Goal: Information Seeking & Learning: Learn about a topic

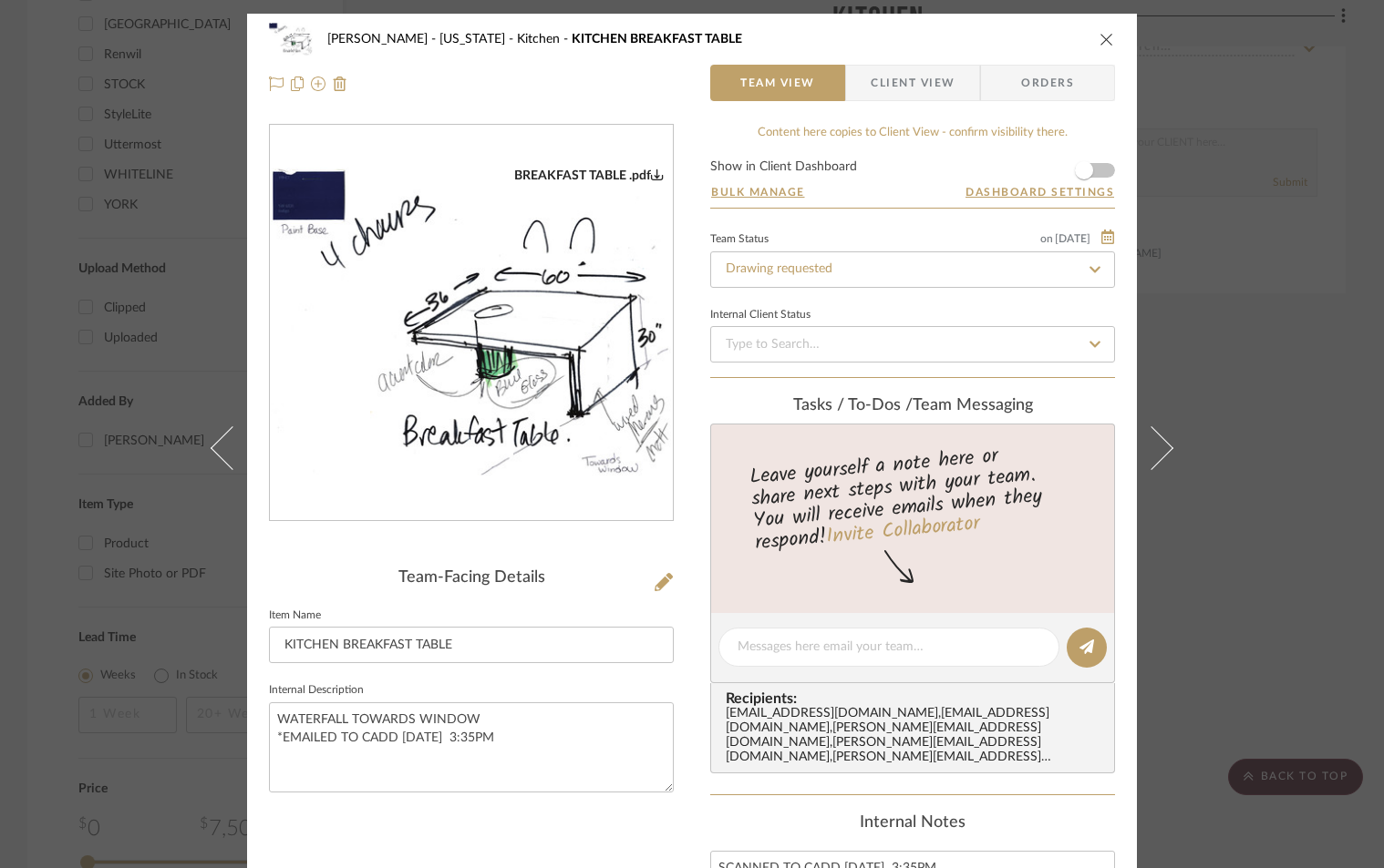
click at [1100, 38] on icon "close" at bounding box center [1107, 39] width 15 height 15
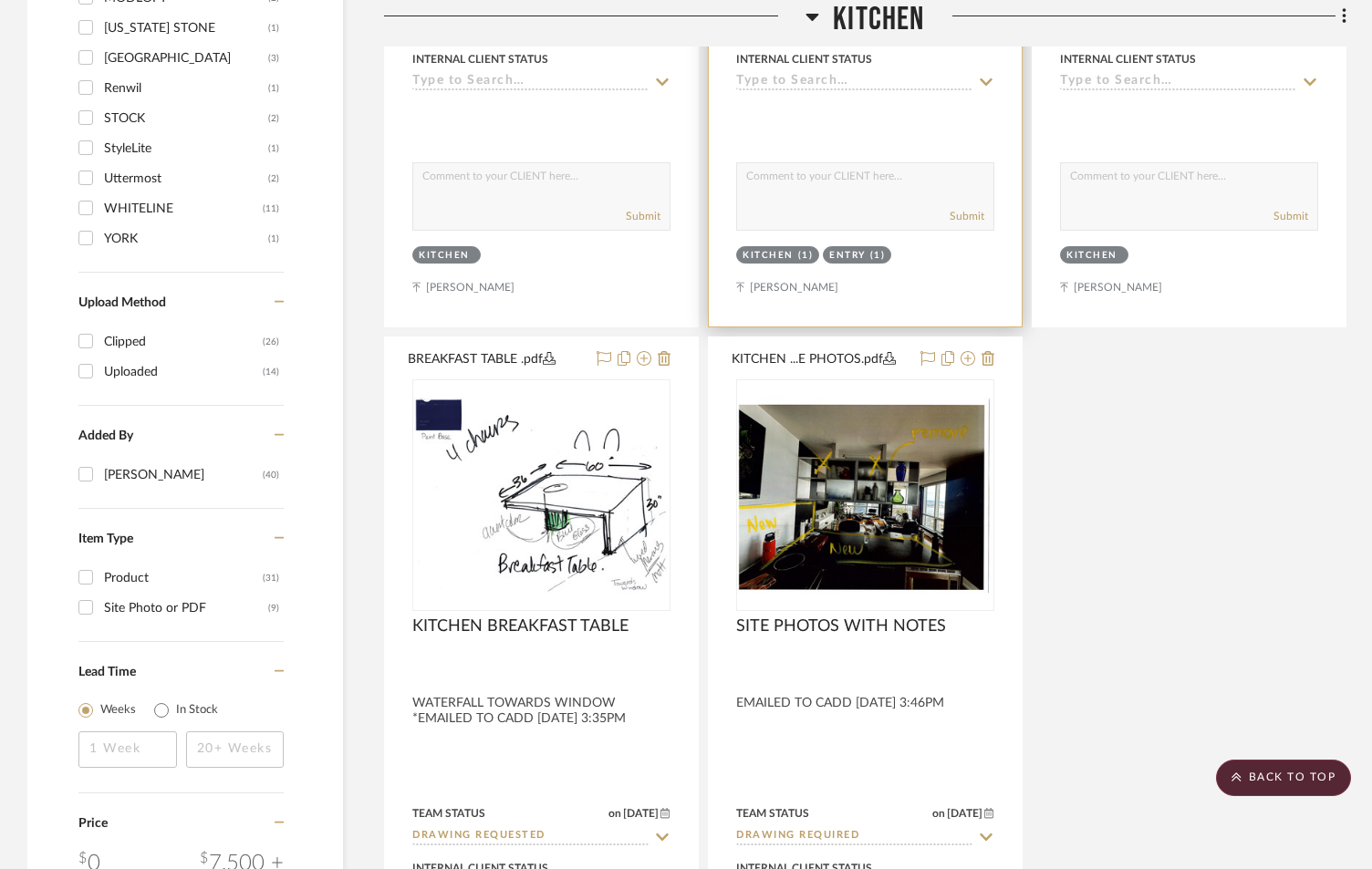
scroll to position [1459, 0]
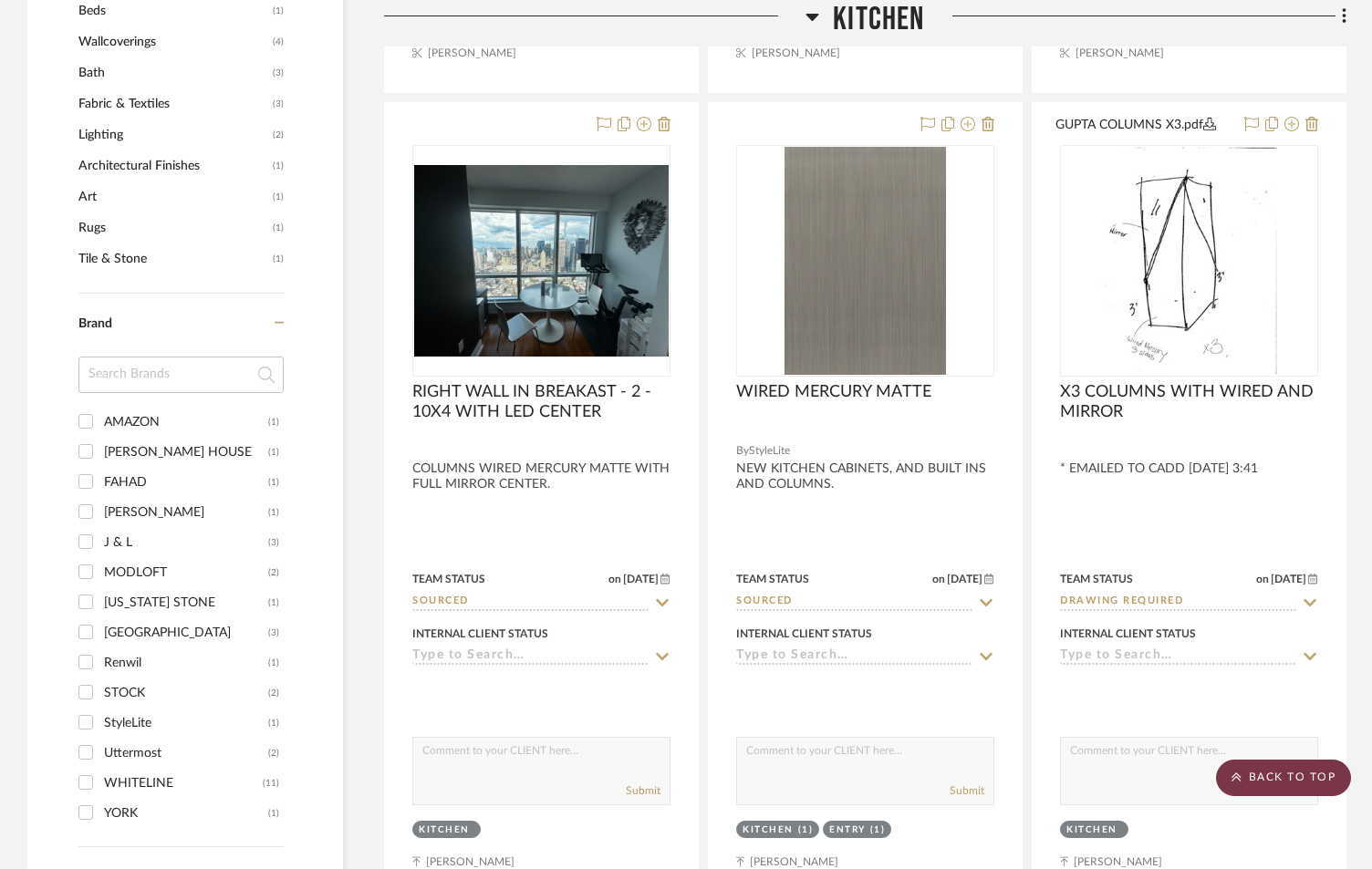
click at [1296, 772] on scroll-to-top-button "BACK TO TOP" at bounding box center [1284, 778] width 135 height 36
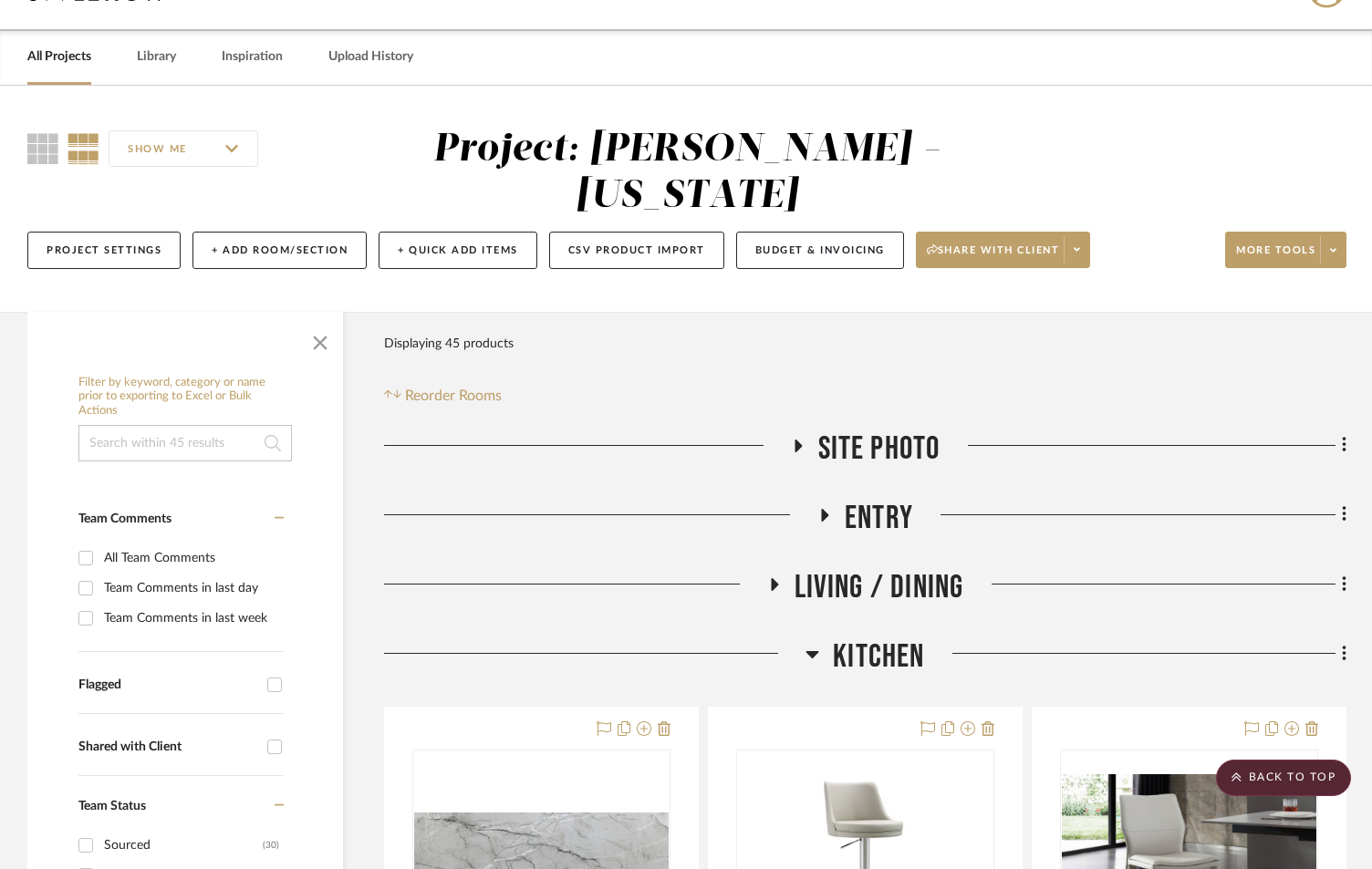
scroll to position [0, 0]
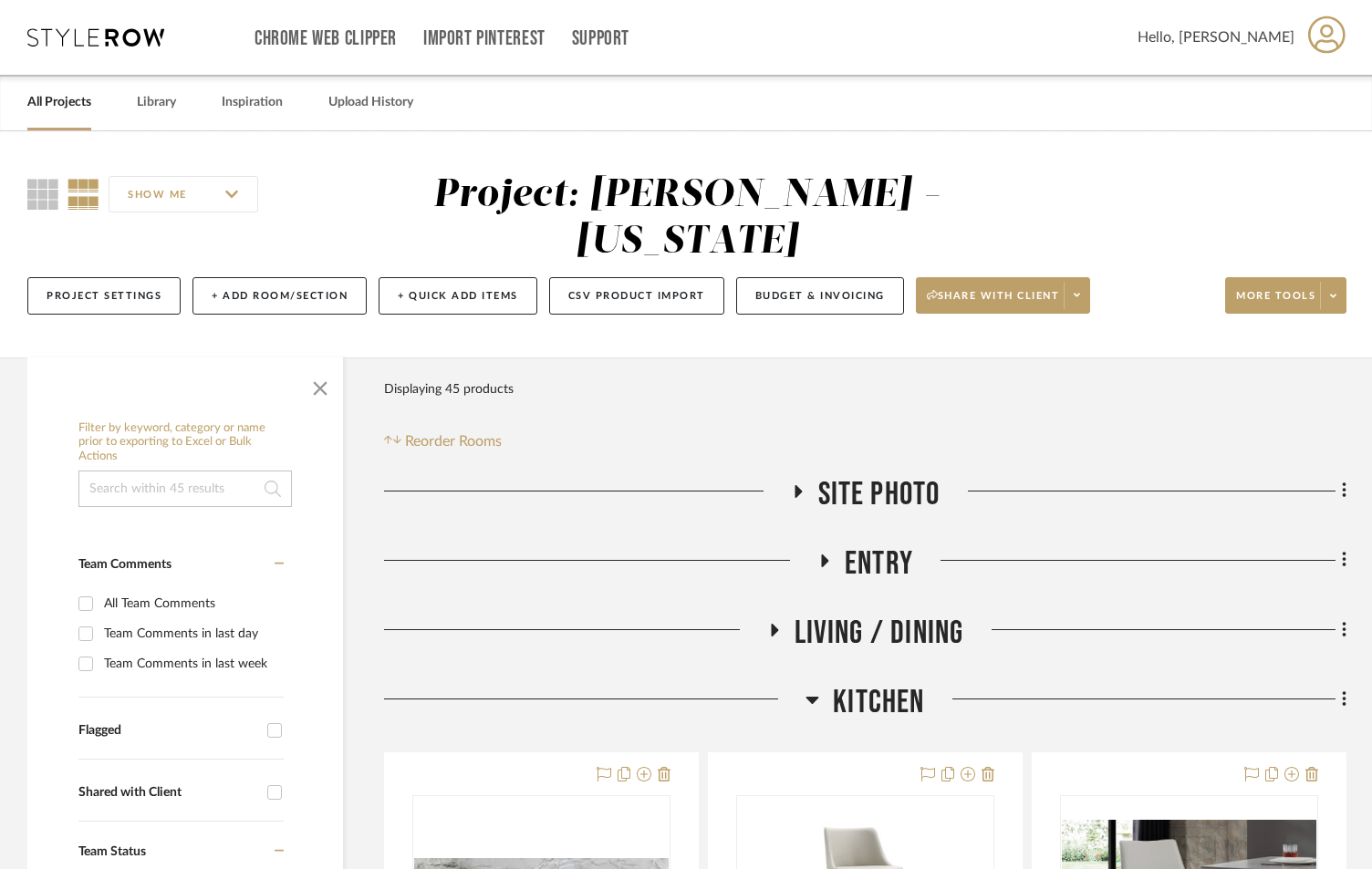
click at [827, 566] on icon at bounding box center [825, 561] width 22 height 14
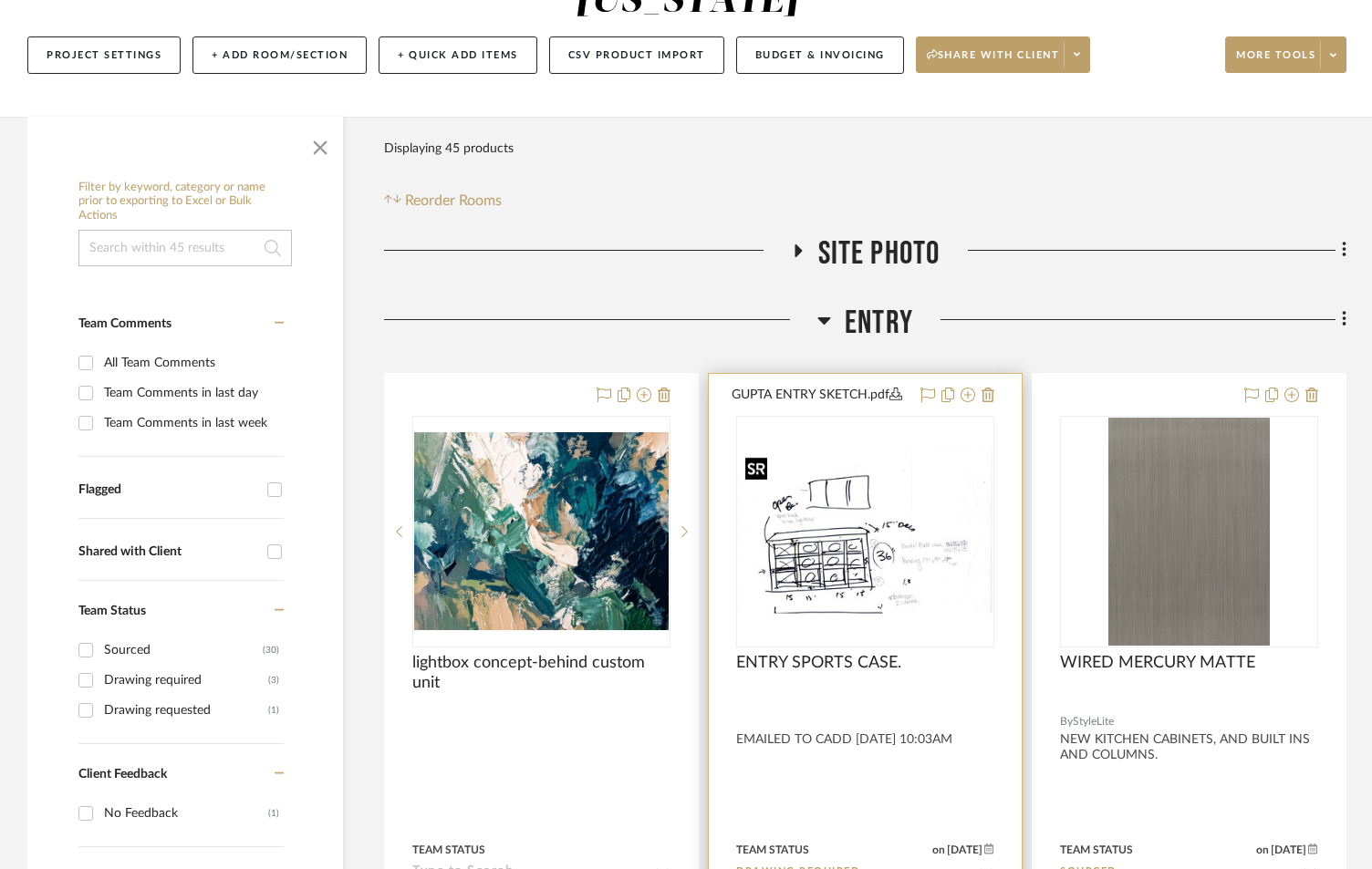
scroll to position [243, 0]
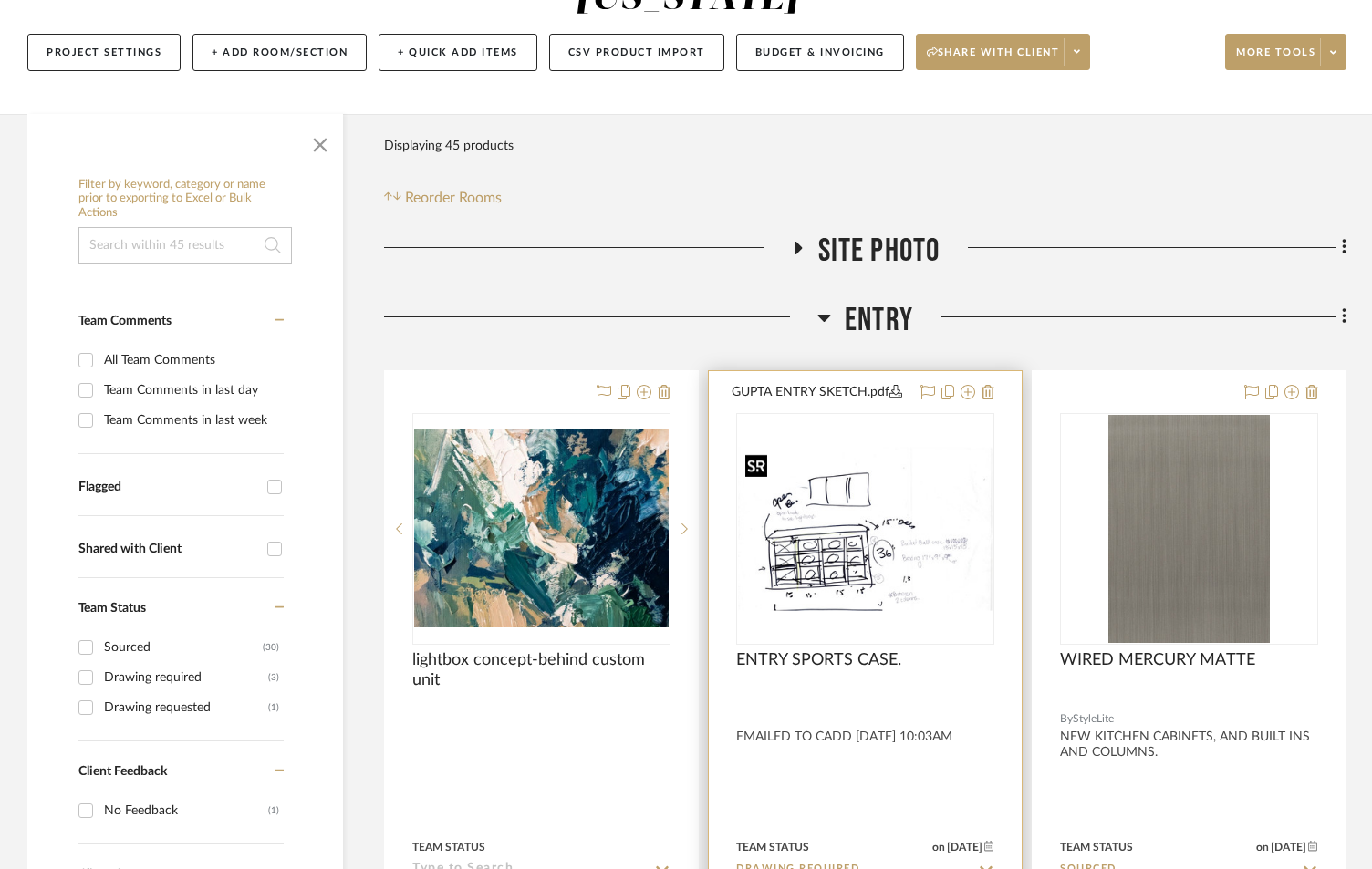
click at [832, 538] on div at bounding box center [865, 529] width 258 height 231
click at [834, 516] on img "0" at bounding box center [866, 529] width 255 height 164
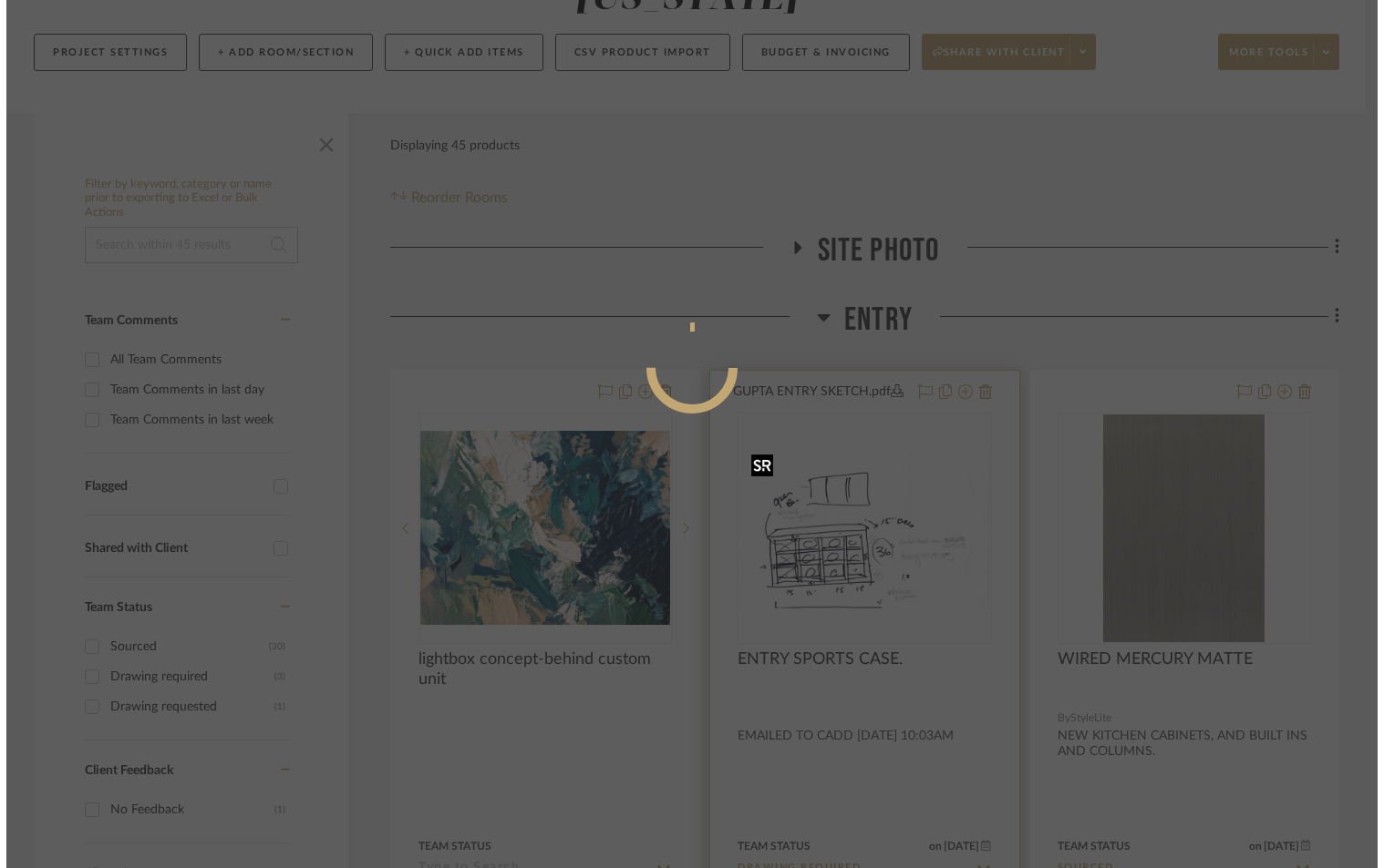
scroll to position [0, 0]
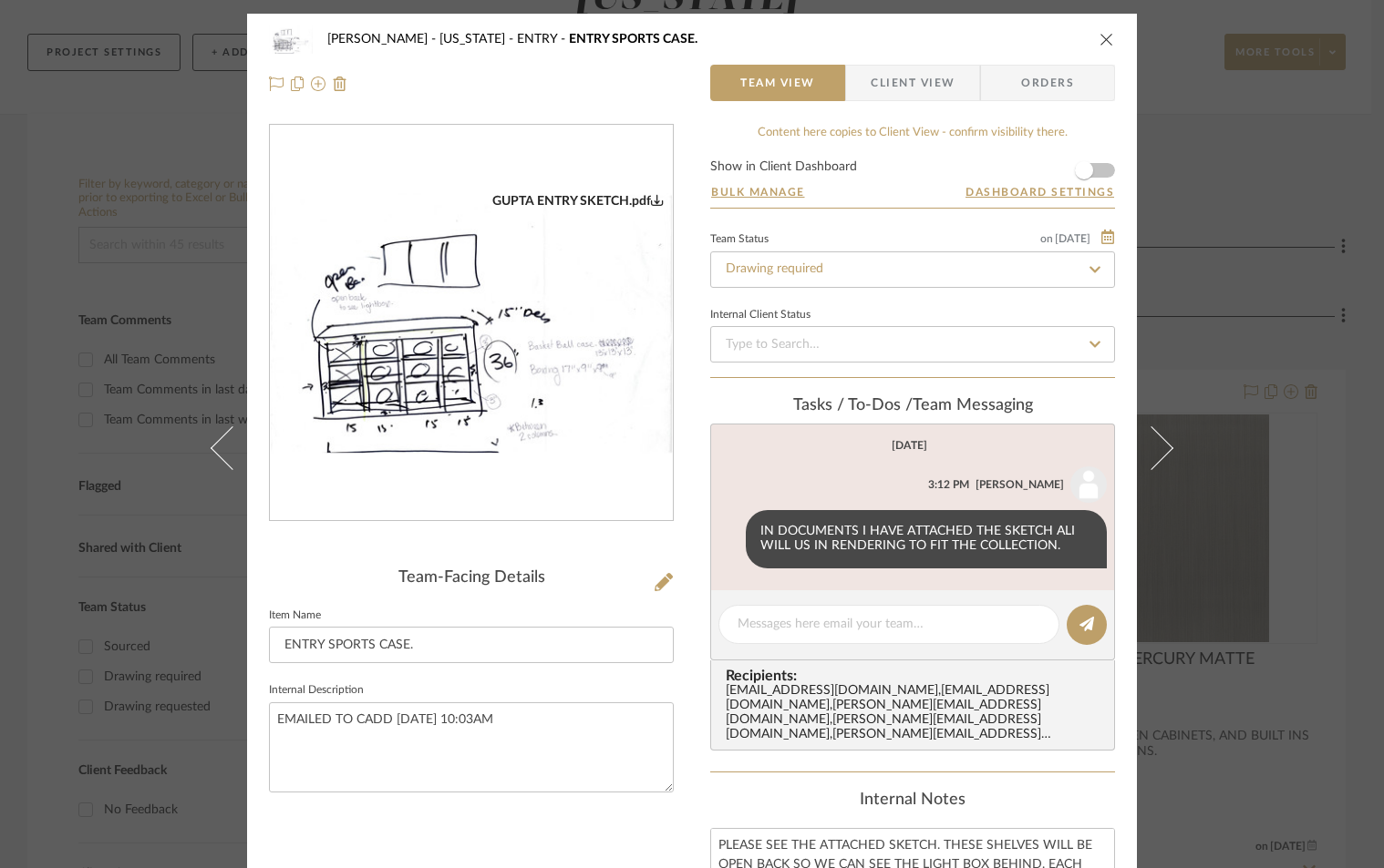
click at [472, 346] on div "GUPTA ENTRY SKETCH.pdf" at bounding box center [470, 323] width 403 height 398
click at [453, 343] on img "0" at bounding box center [470, 323] width 403 height 261
click at [1101, 32] on icon "close" at bounding box center [1107, 39] width 15 height 15
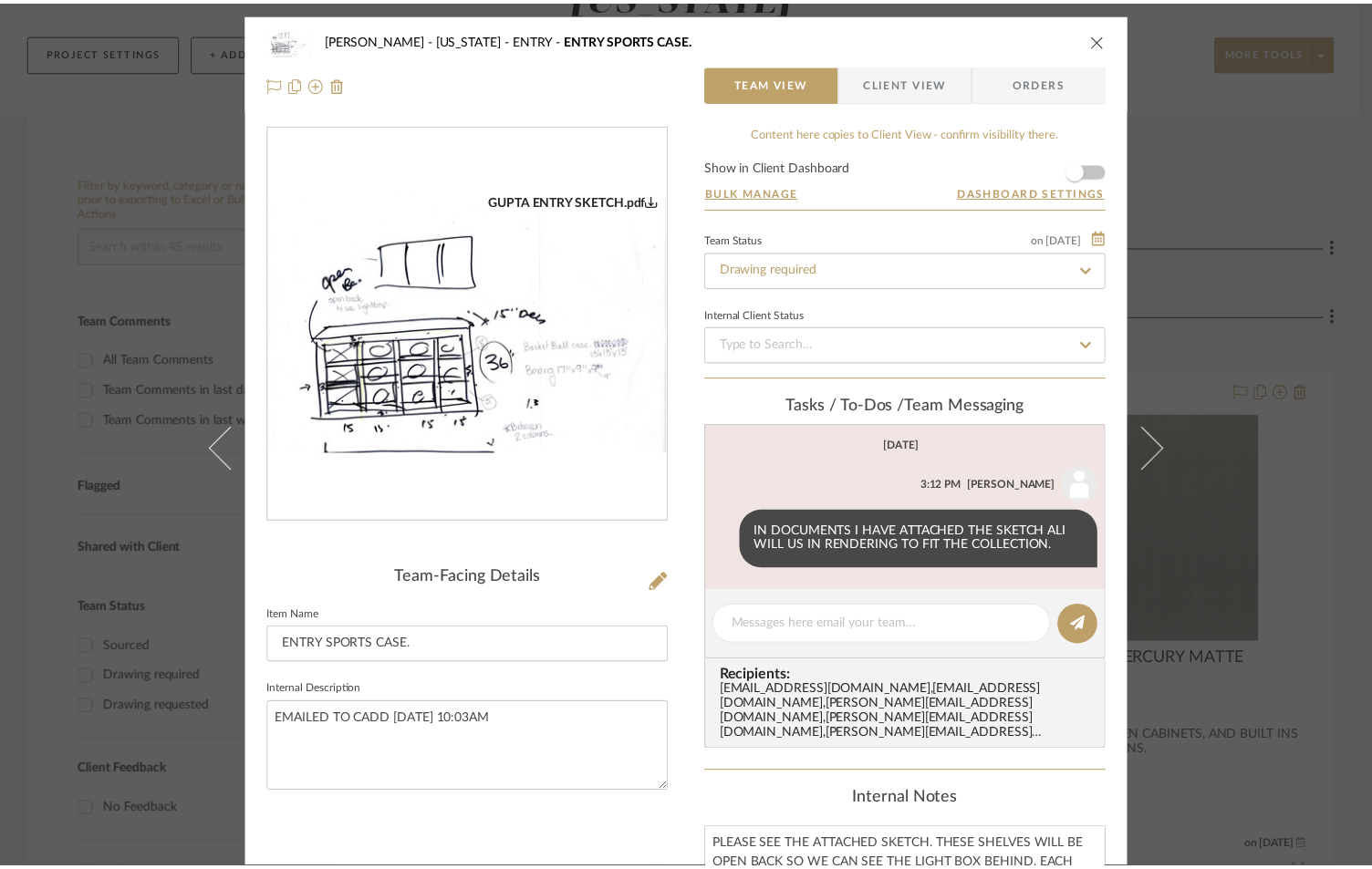
scroll to position [243, 0]
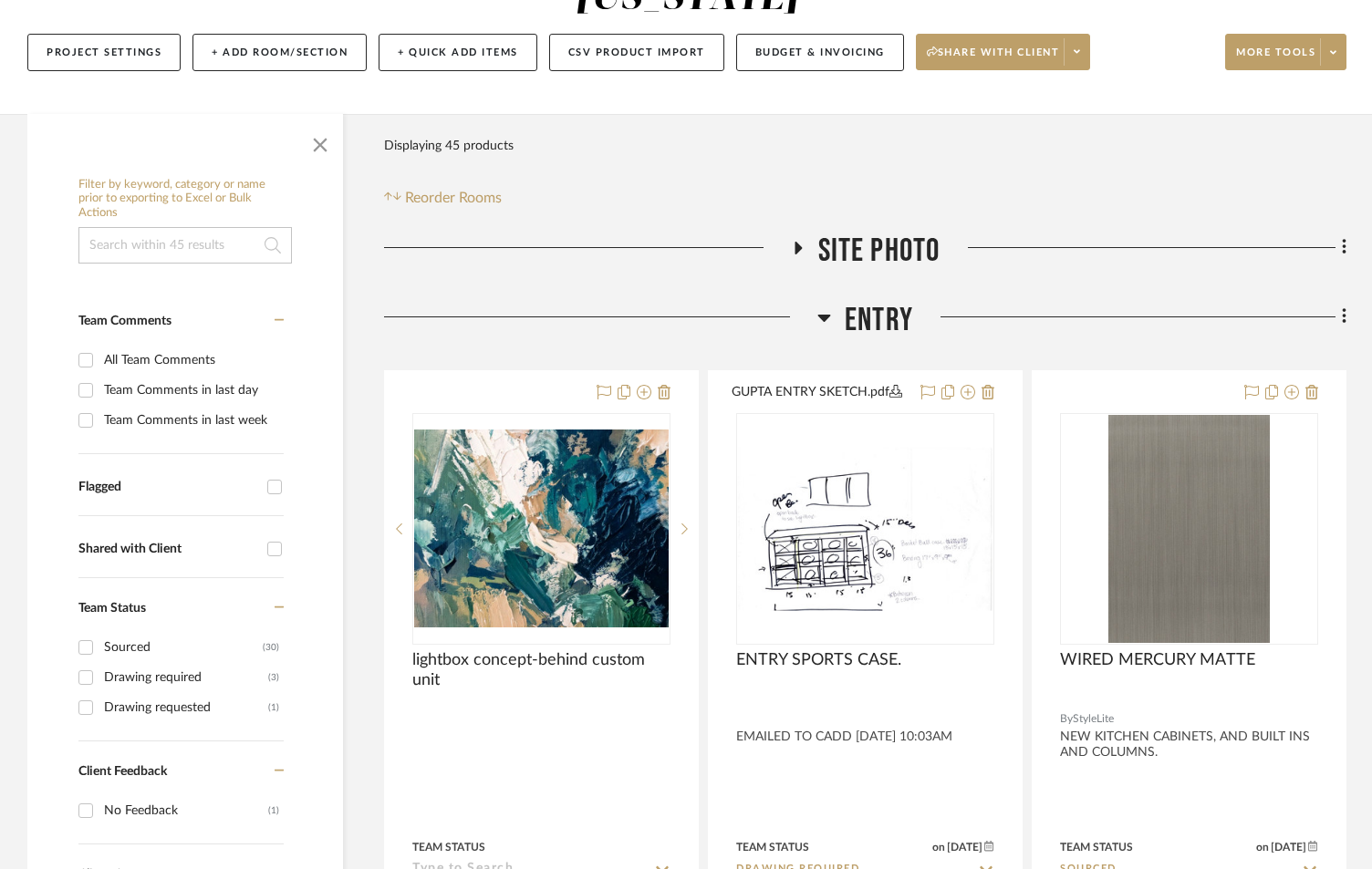
click at [801, 250] on icon at bounding box center [797, 248] width 22 height 14
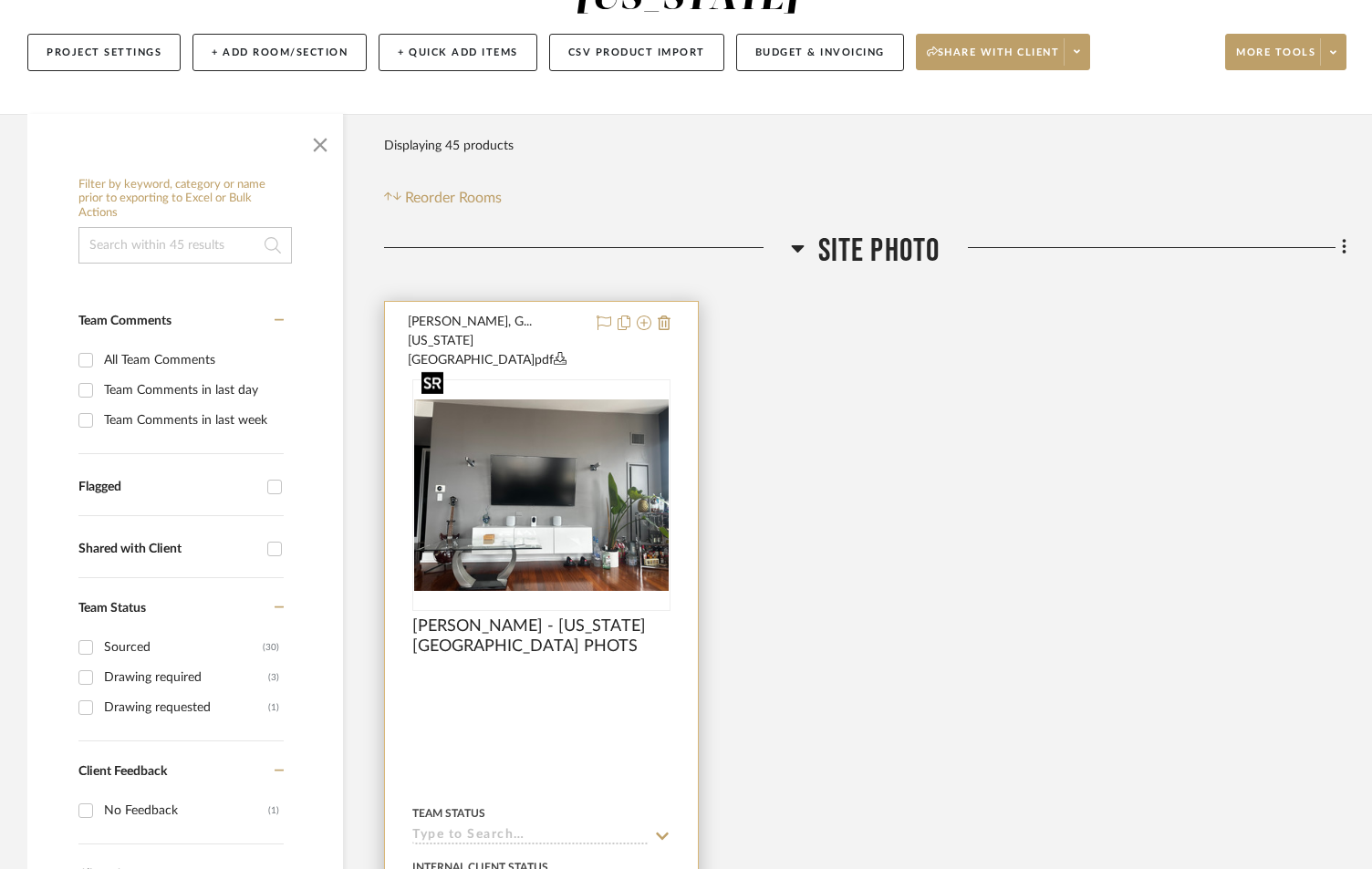
click at [0, 0] on img at bounding box center [0, 0] width 0 height 0
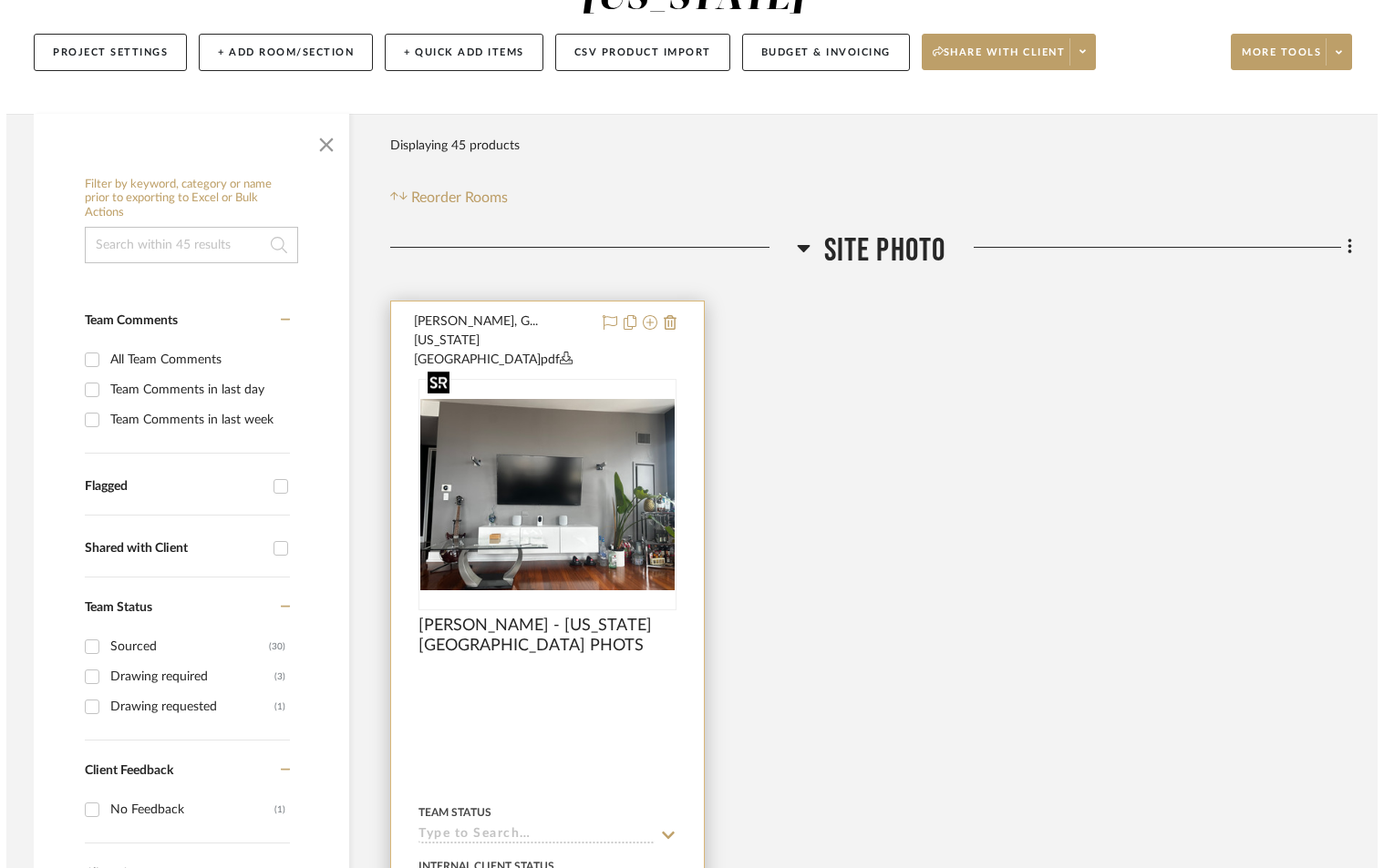
scroll to position [0, 0]
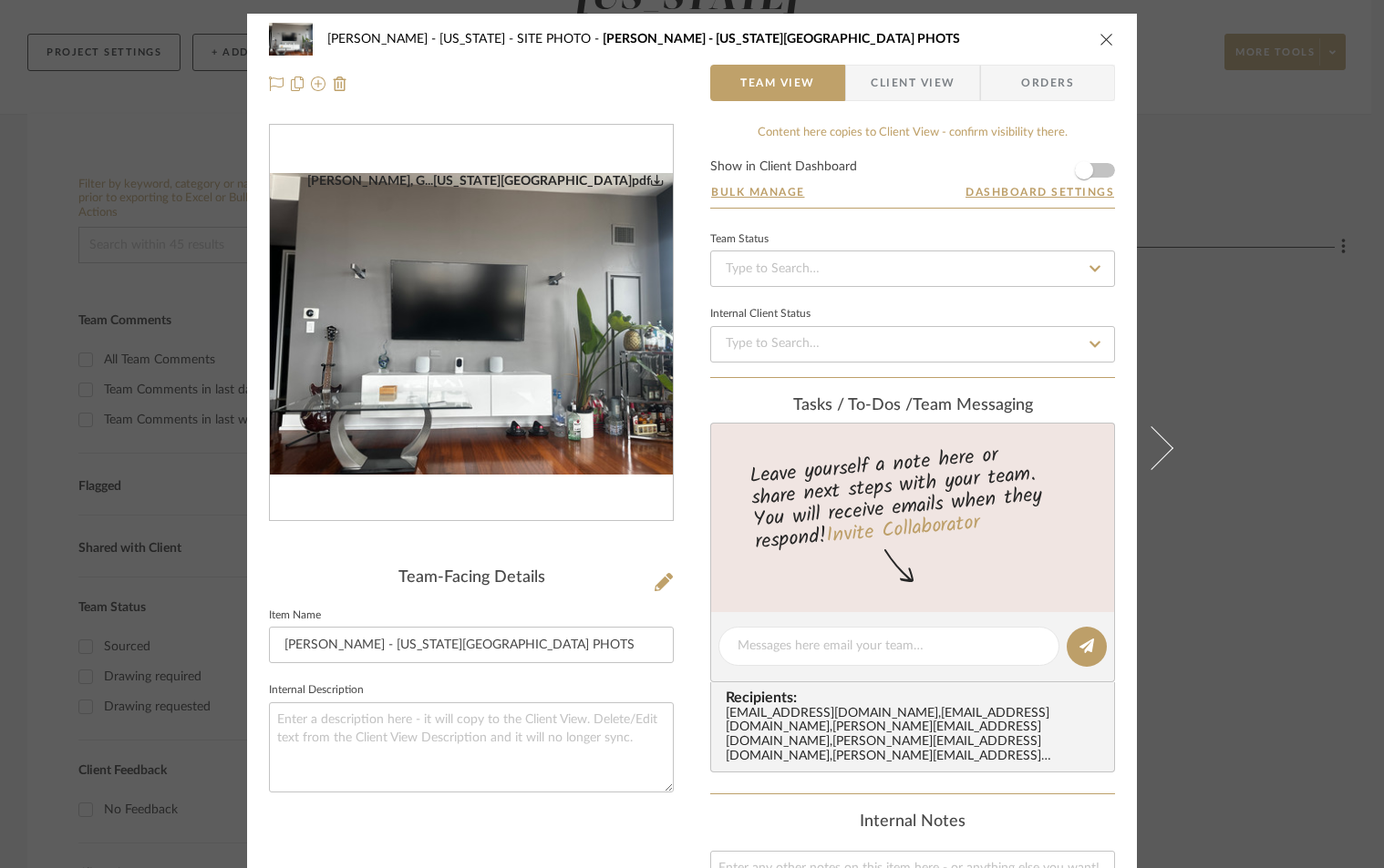
click at [451, 374] on img "0" at bounding box center [470, 324] width 403 height 302
